Goal: Task Accomplishment & Management: Complete application form

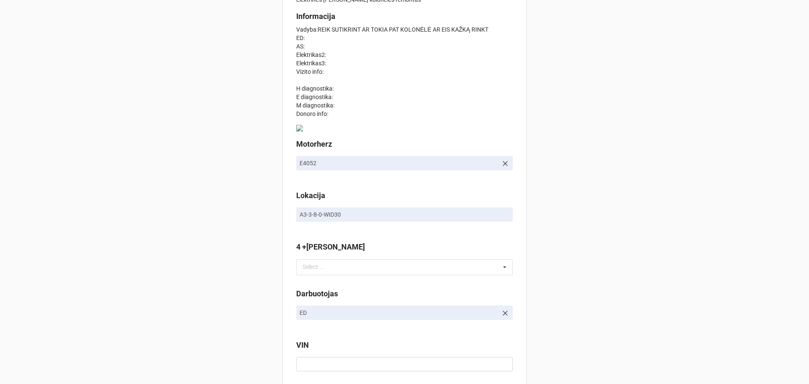
scroll to position [126, 0]
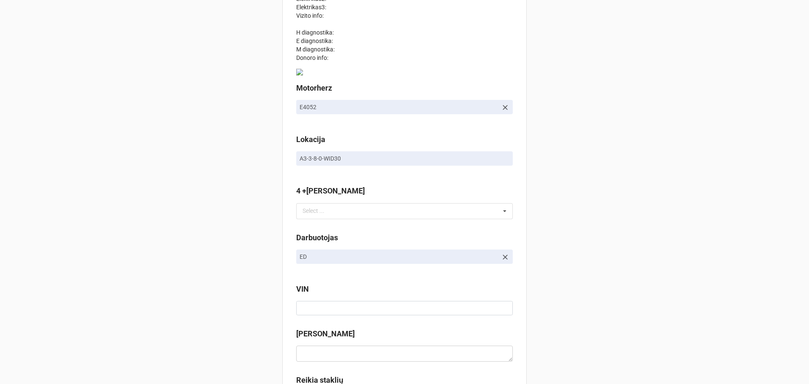
click at [334, 157] on p "A3-3-8-0-WID30" at bounding box center [405, 158] width 210 height 8
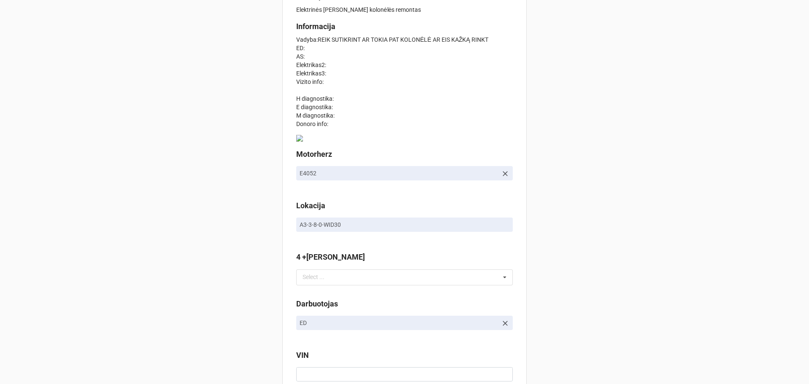
scroll to position [0, 0]
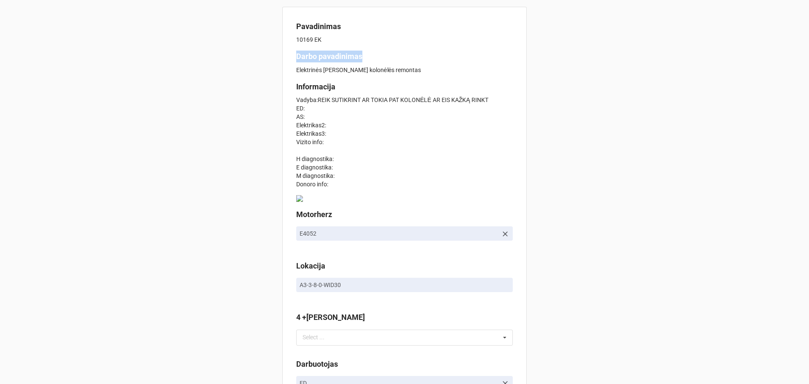
drag, startPoint x: 369, startPoint y: 59, endPoint x: 284, endPoint y: 55, distance: 85.2
copy b "Darbo pavadinimas"
click at [411, 164] on p "Vadyba:REIK SUTIKRINT AR TOKIA PAT KOLONĖLĖ AR EIS KAŽKĄ RINKT ED: AS: Elektrik…" at bounding box center [404, 142] width 217 height 93
drag, startPoint x: 338, startPoint y: 84, endPoint x: 289, endPoint y: 86, distance: 48.5
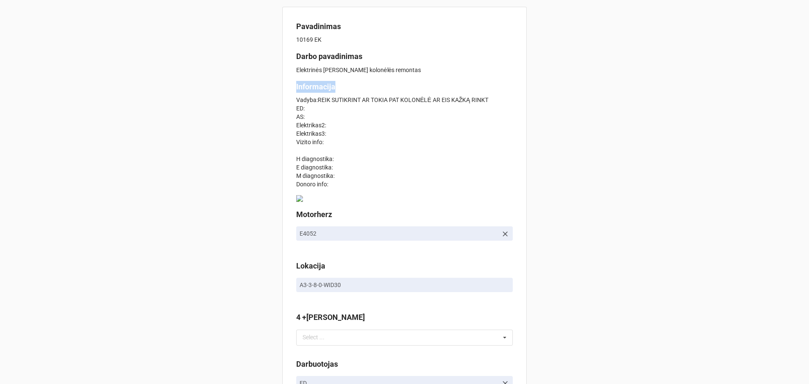
copy b "Informacija"
drag, startPoint x: 338, startPoint y: 218, endPoint x: 296, endPoint y: 214, distance: 42.8
click at [296, 214] on b "Motorherz" at bounding box center [404, 216] width 217 height 15
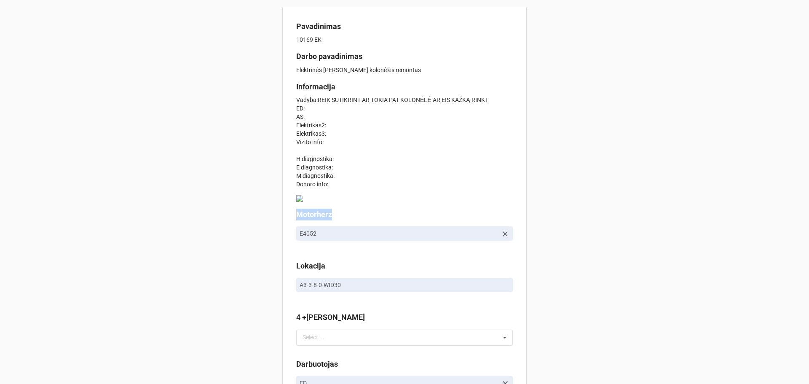
copy label "Motorherz"
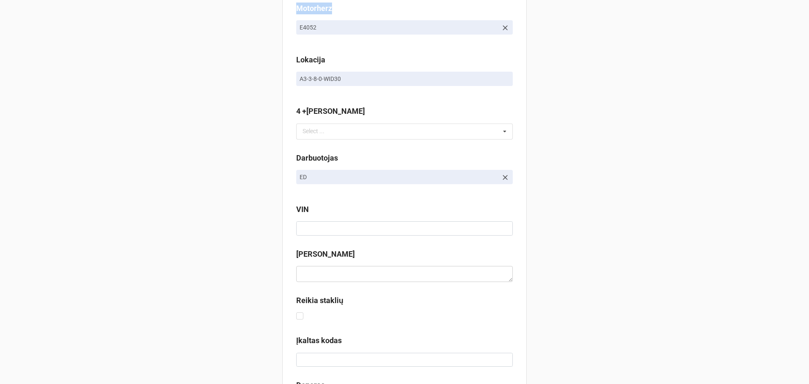
scroll to position [211, 0]
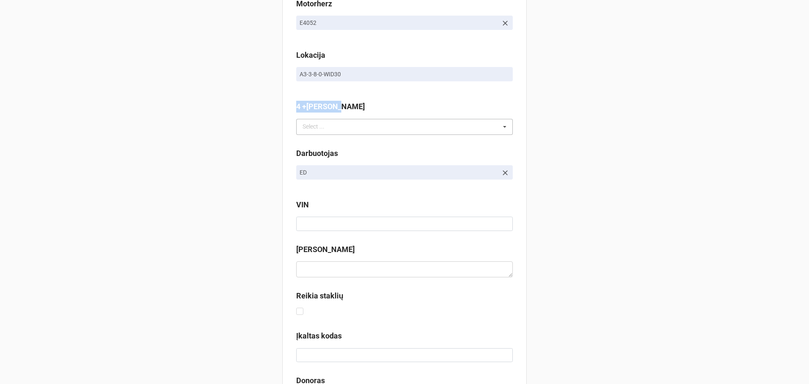
drag, startPoint x: 340, startPoint y: 104, endPoint x: 302, endPoint y: 132, distance: 47.0
click at [370, 130] on div "Select ... No results found." at bounding box center [404, 127] width 217 height 16
click at [477, 137] on div "4 +Sandelis Select ... -//3897 -//4316 -E4033 E4176 E4295 E4296-BV//2400 -E4070…" at bounding box center [404, 121] width 217 height 40
click at [472, 131] on div "Select ... -//3897 -//4316 -E4033 E4176 E4295 E4296-BV//2400 -E4070-2W//3803 -E…" at bounding box center [404, 127] width 217 height 16
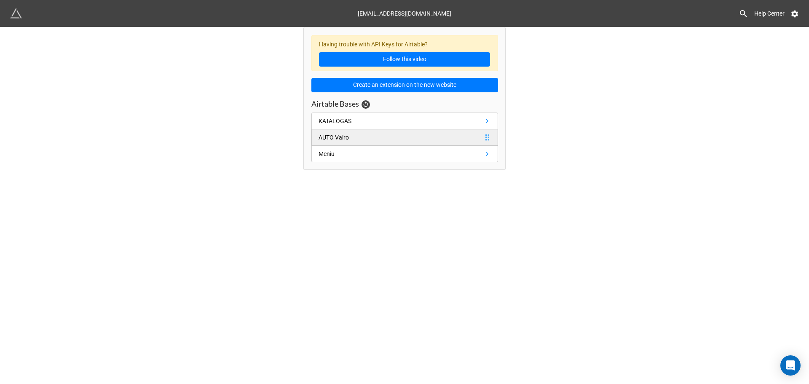
click at [364, 142] on link "AUTO [PERSON_NAME]" at bounding box center [404, 137] width 187 height 16
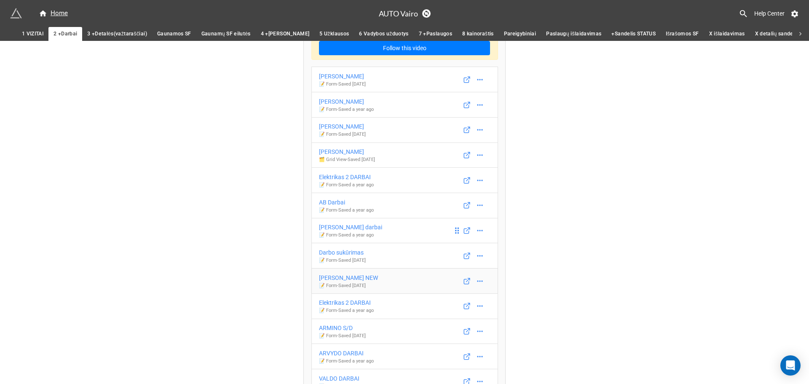
scroll to position [71, 0]
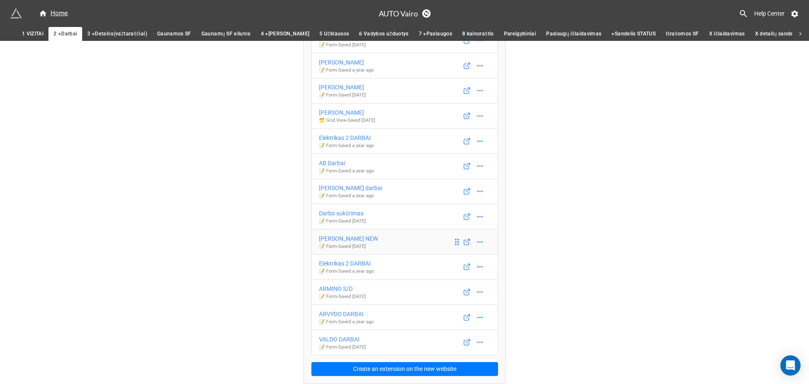
click at [393, 239] on link "EVALDO DARBAI NEW 📝 Form - Saved 10 months ago" at bounding box center [404, 242] width 187 height 26
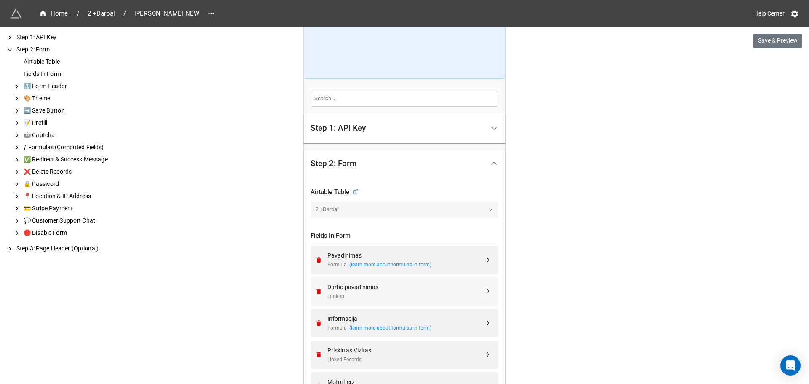
scroll to position [211, 0]
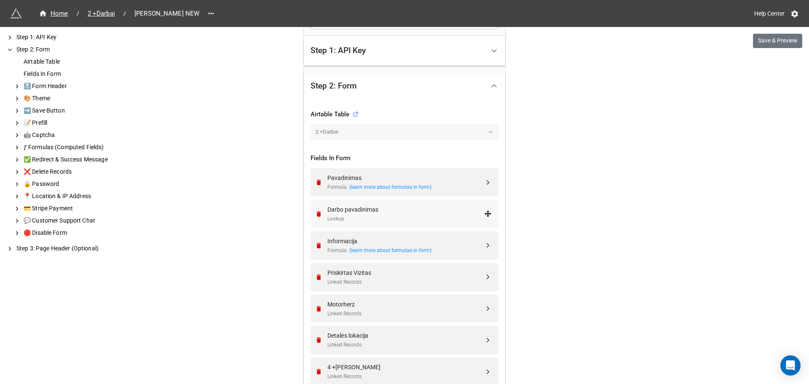
click at [423, 217] on div "Lookup" at bounding box center [405, 219] width 157 height 8
click at [424, 212] on div "Darbo pavadinimas" at bounding box center [405, 209] width 157 height 9
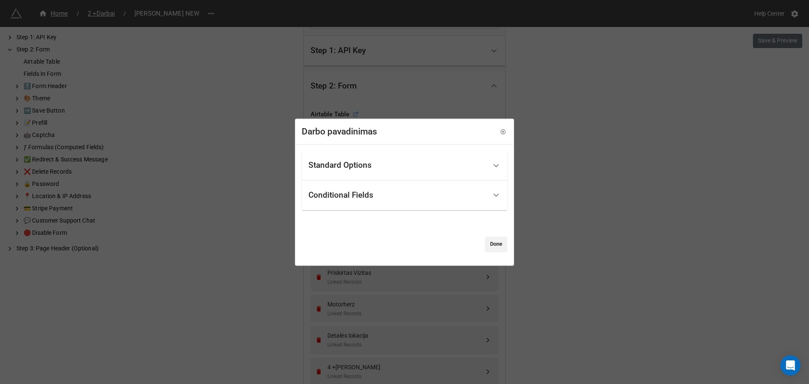
click at [413, 164] on div "Standard Options" at bounding box center [397, 165] width 178 height 20
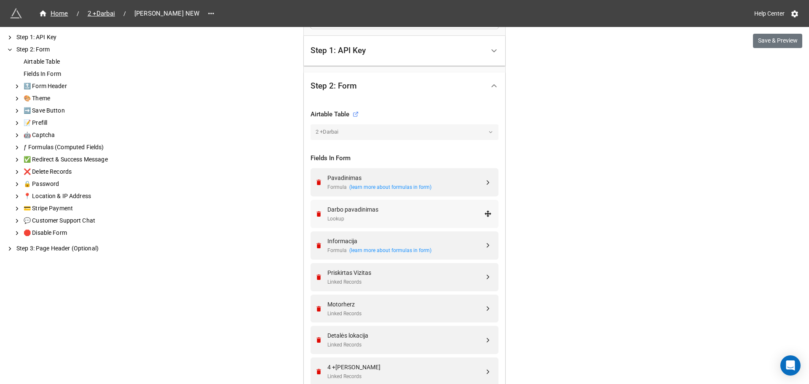
click at [391, 218] on div "Lookup" at bounding box center [405, 219] width 157 height 8
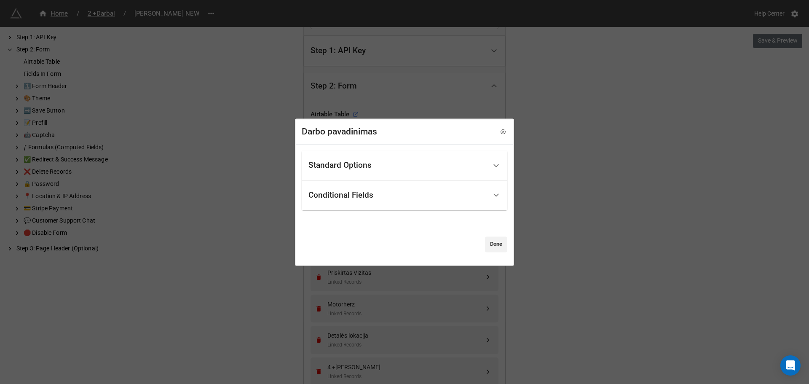
click at [387, 195] on div "Conditional Fields" at bounding box center [397, 195] width 178 height 20
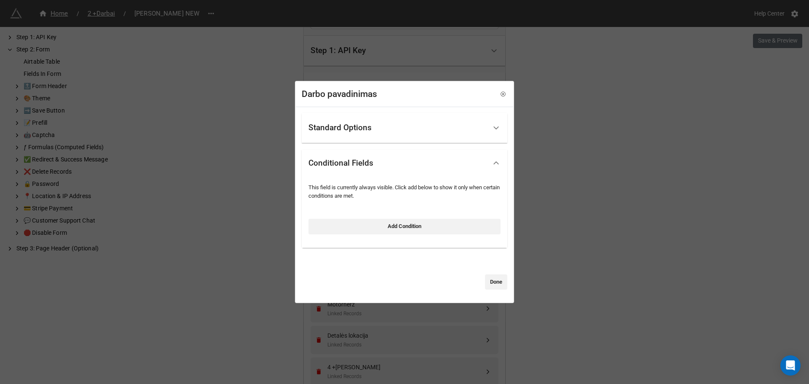
click at [402, 131] on div "Standard Options" at bounding box center [397, 128] width 178 height 20
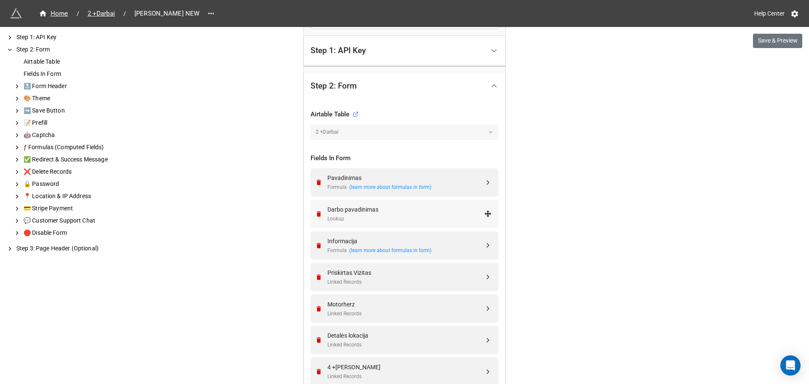
click at [404, 207] on div "Darbo pavadinimas" at bounding box center [405, 209] width 157 height 9
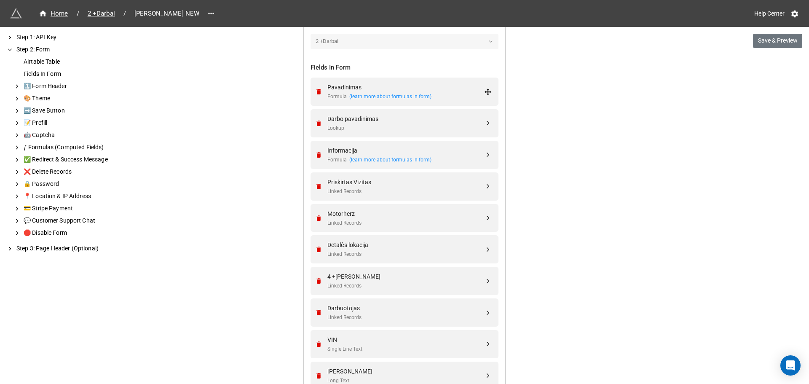
scroll to position [337, 0]
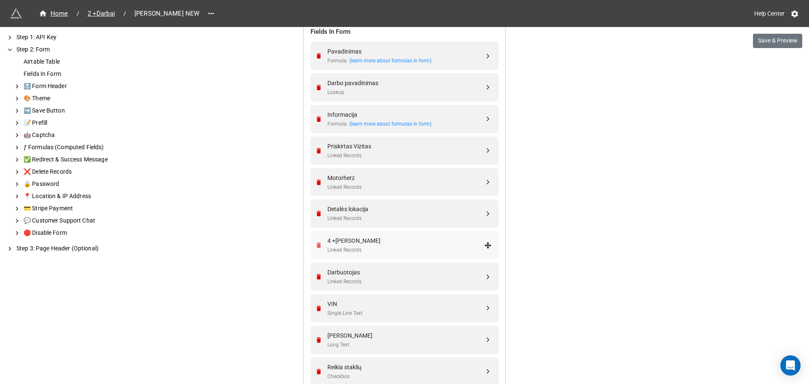
click at [317, 241] on icon "Remove" at bounding box center [318, 244] width 7 height 7
click at [786, 45] on button "Save & Preview" at bounding box center [777, 41] width 49 height 14
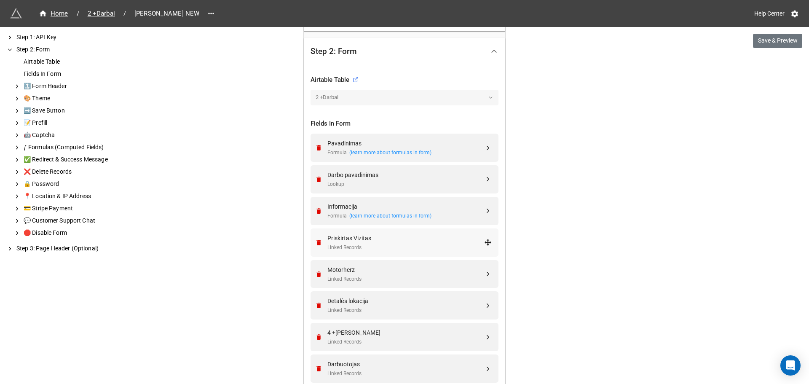
scroll to position [253, 0]
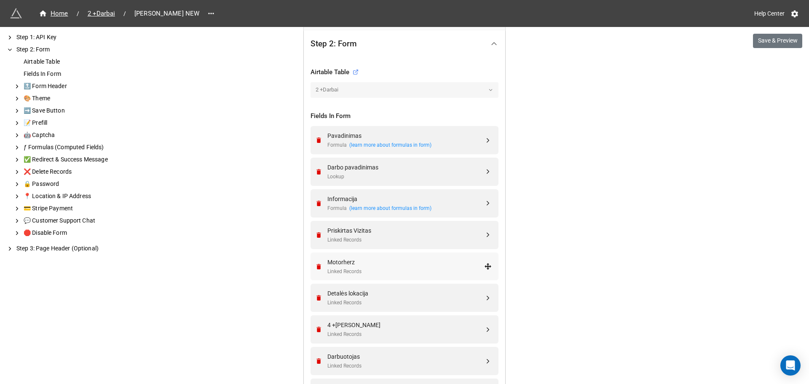
click at [372, 271] on div "Linked Records" at bounding box center [405, 272] width 157 height 8
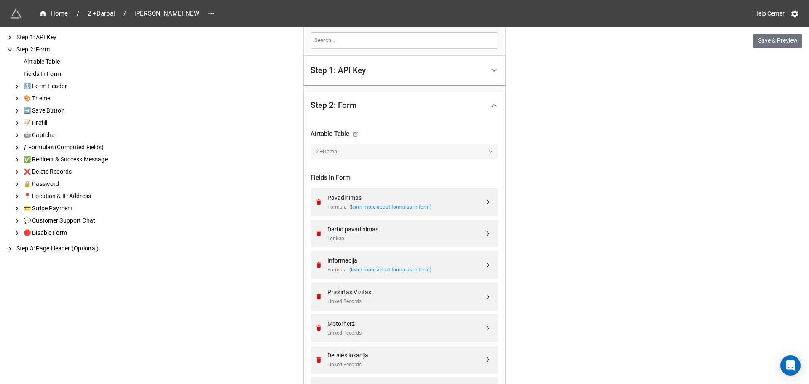
scroll to position [314, 0]
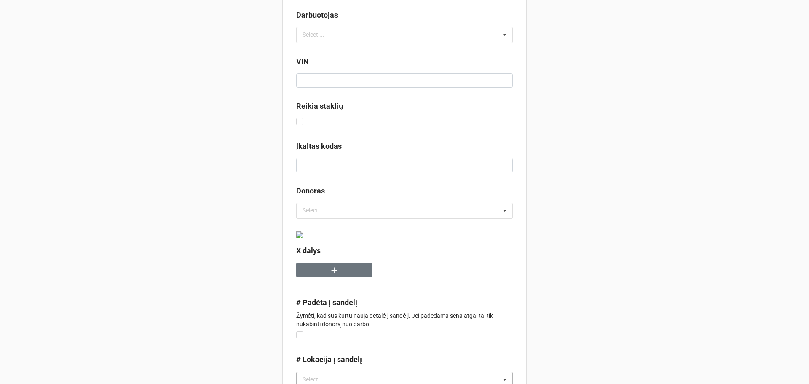
scroll to position [85, 0]
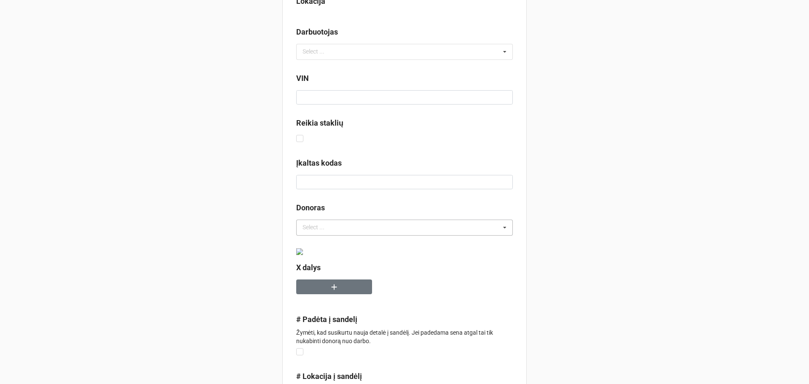
click at [355, 232] on div "Select ... No results found." at bounding box center [404, 228] width 217 height 16
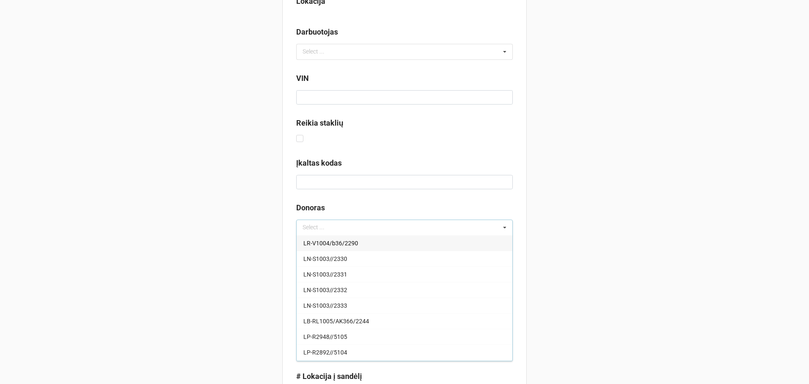
click at [360, 242] on div "LR-V1004/b36/2290" at bounding box center [405, 243] width 216 height 16
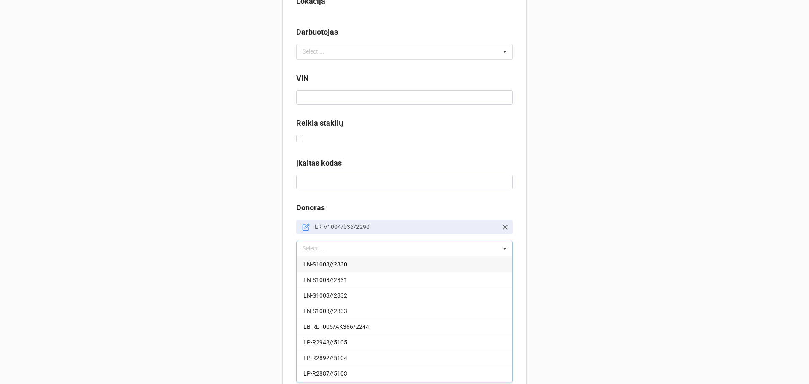
click at [454, 227] on p "LR-V1004/b36/2290" at bounding box center [406, 226] width 183 height 8
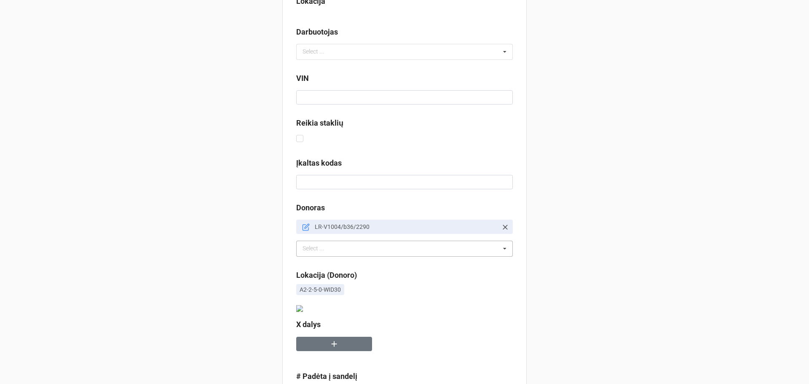
click at [306, 226] on icon at bounding box center [306, 227] width 8 height 8
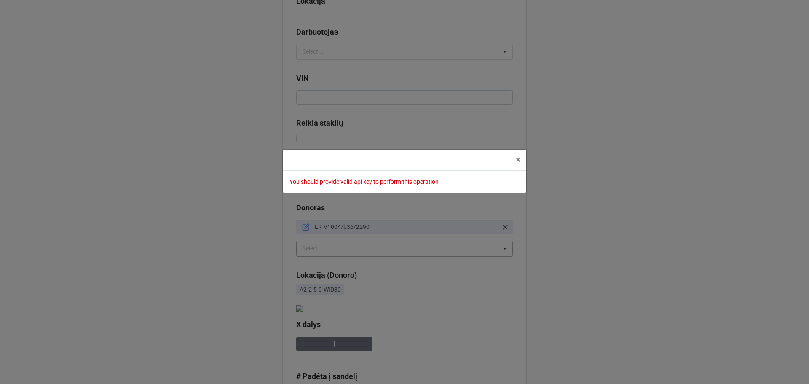
click at [442, 178] on p "You should provide valid api key to perform this operation" at bounding box center [404, 181] width 230 height 8
click at [604, 194] on div "× Close You should provide valid api key to perform this operation" at bounding box center [404, 192] width 809 height 384
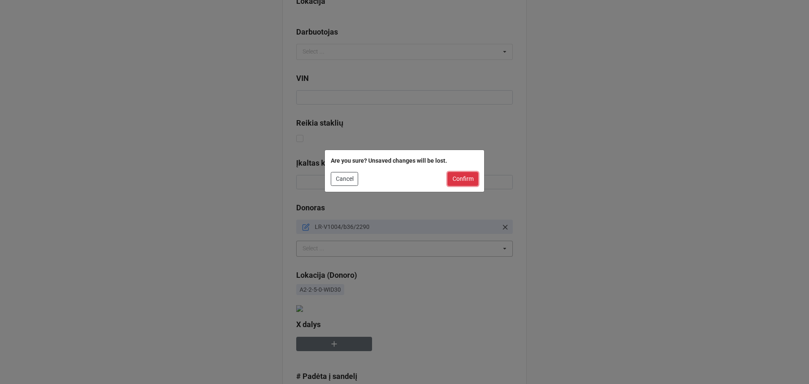
click at [460, 180] on button "Confirm" at bounding box center [463, 179] width 31 height 14
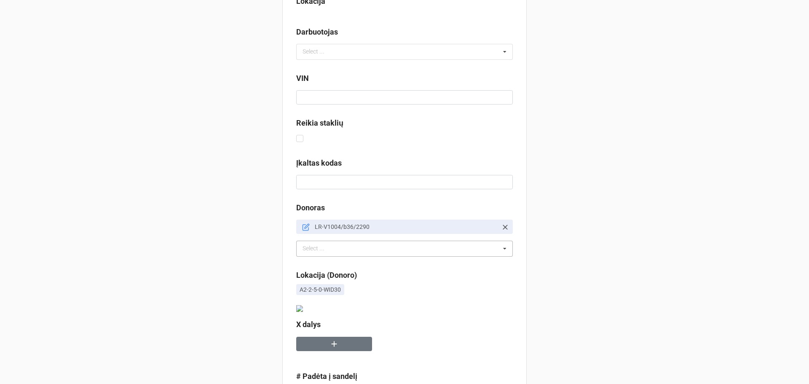
click at [307, 226] on icon at bounding box center [306, 227] width 8 height 8
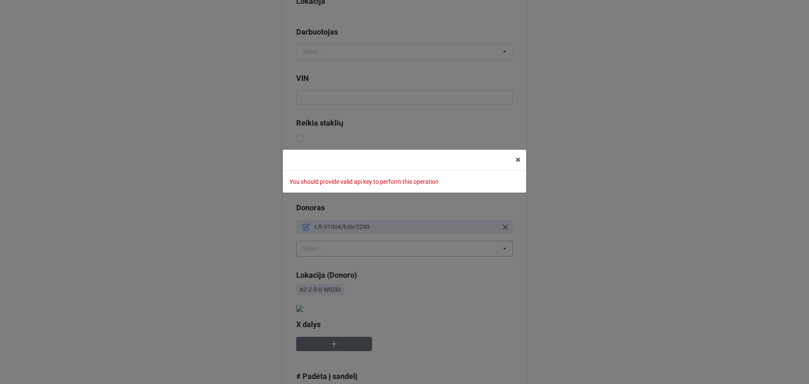
click at [516, 160] on span "×" at bounding box center [518, 160] width 5 height 10
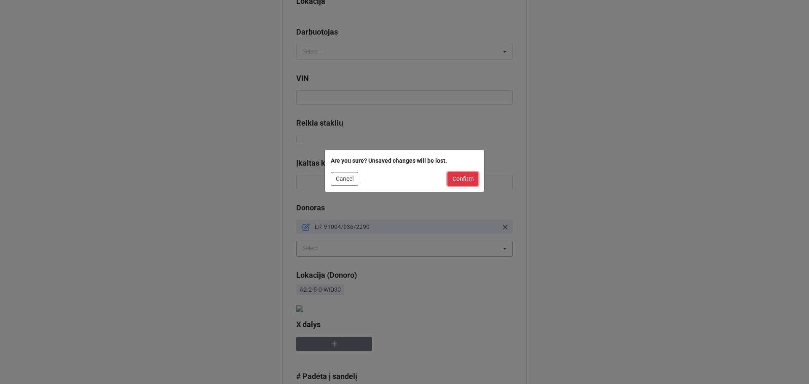
click at [477, 177] on button "Confirm" at bounding box center [463, 179] width 31 height 14
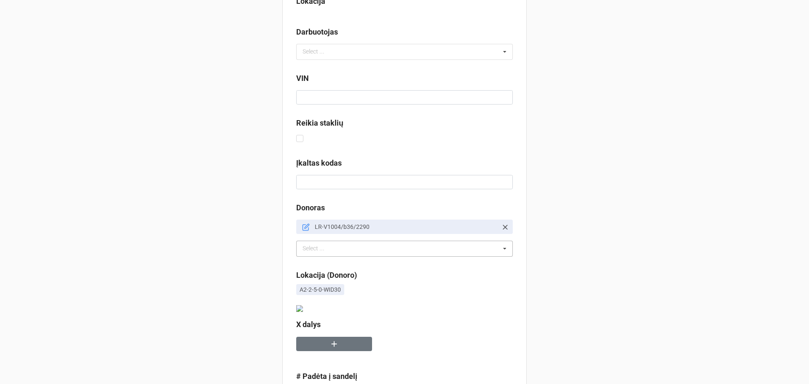
click at [501, 227] on icon at bounding box center [505, 227] width 8 height 8
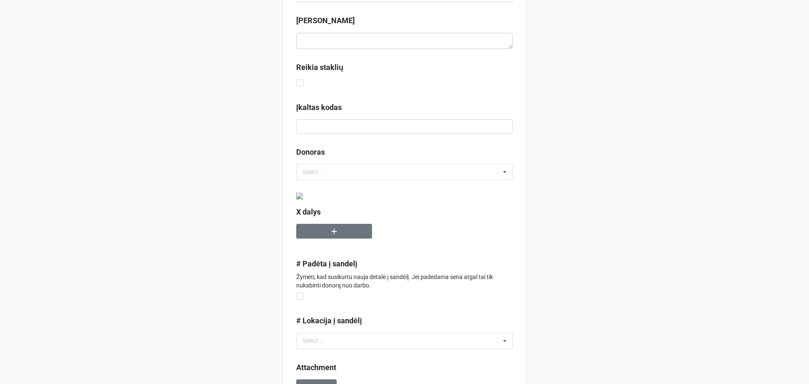
scroll to position [379, 0]
